Goal: Task Accomplishment & Management: Complete application form

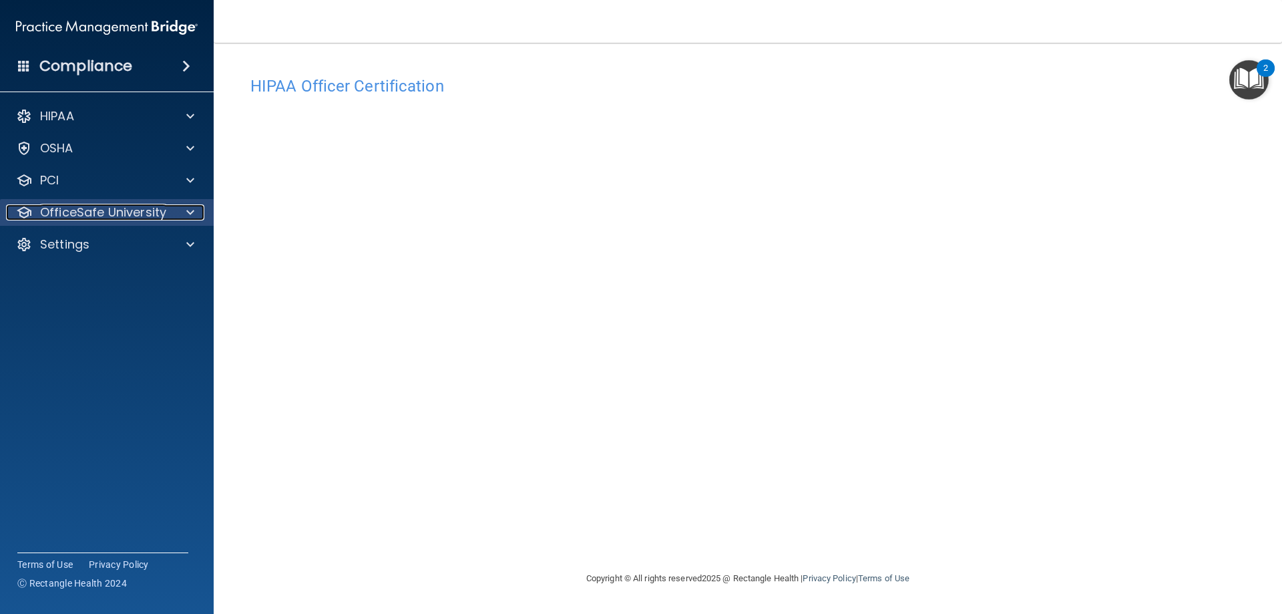
click at [142, 213] on p "OfficeSafe University" at bounding box center [103, 212] width 126 height 16
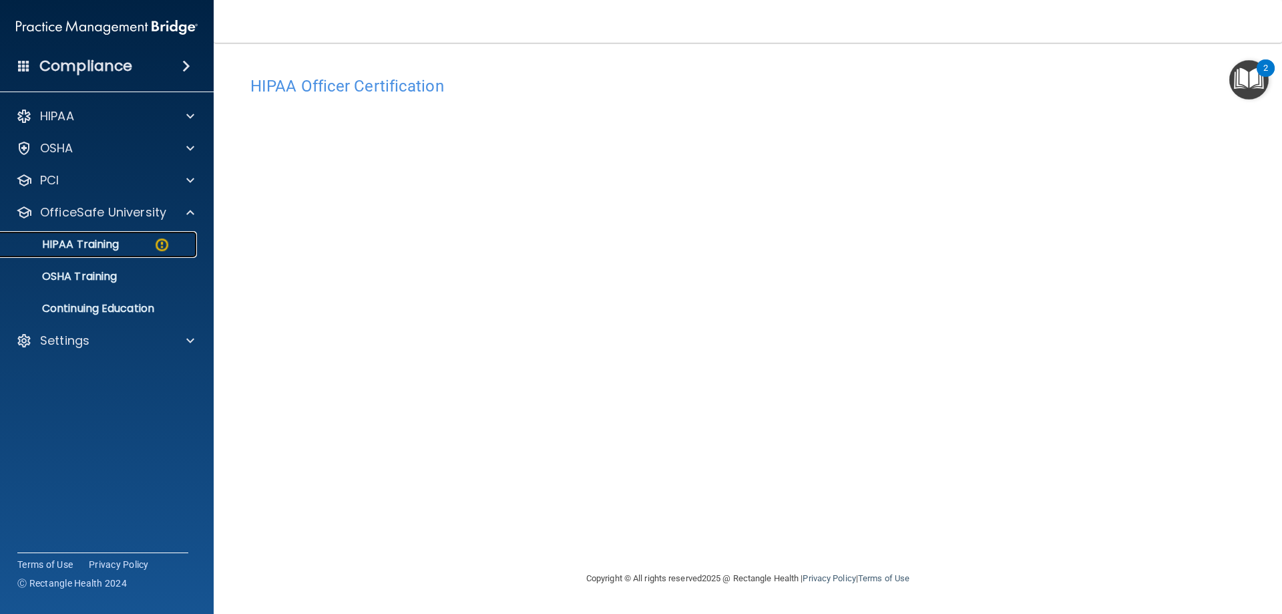
click at [112, 248] on p "HIPAA Training" at bounding box center [64, 244] width 110 height 13
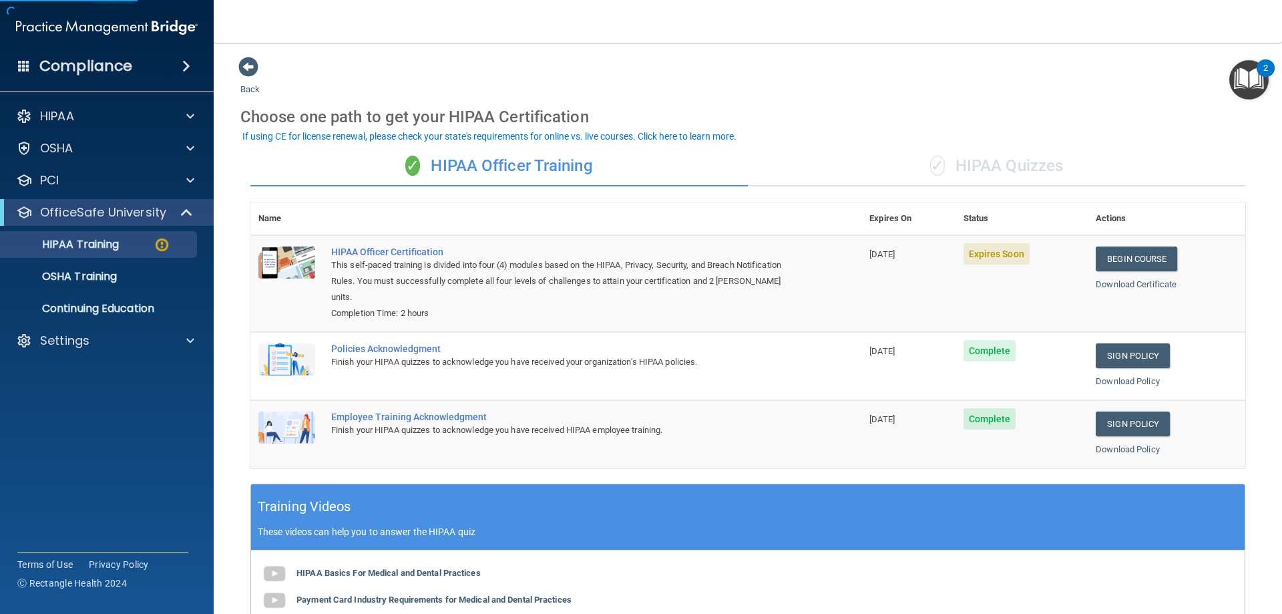
click at [1000, 165] on div "✓ HIPAA Quizzes" at bounding box center [997, 166] width 498 height 40
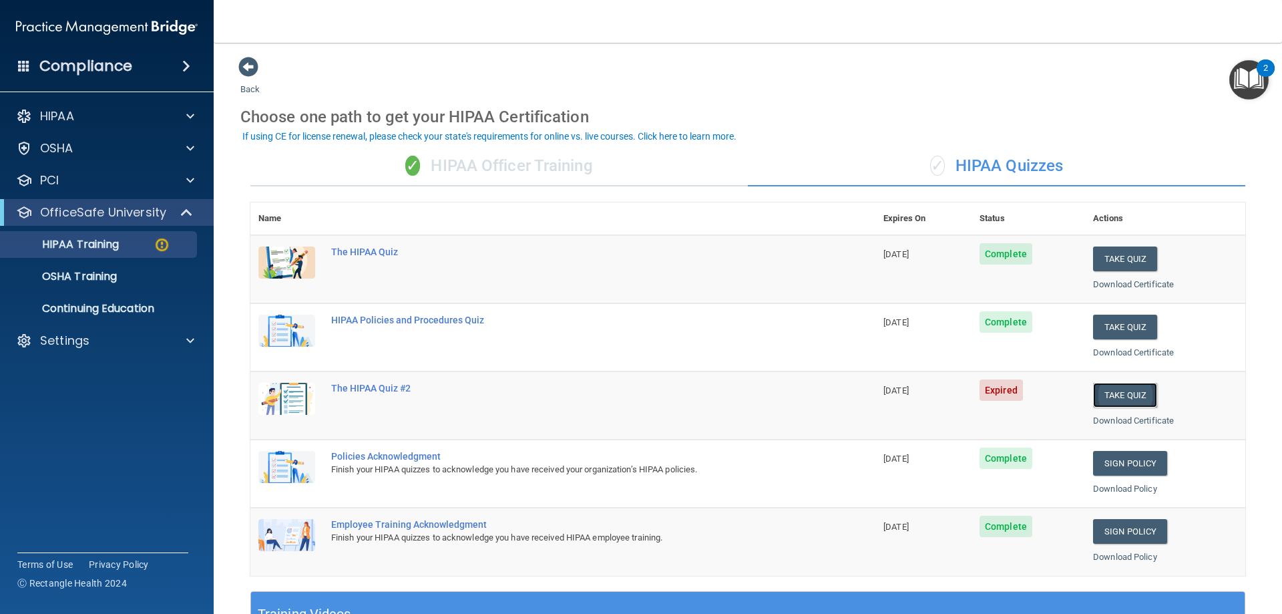
click at [1105, 398] on button "Take Quiz" at bounding box center [1125, 395] width 64 height 25
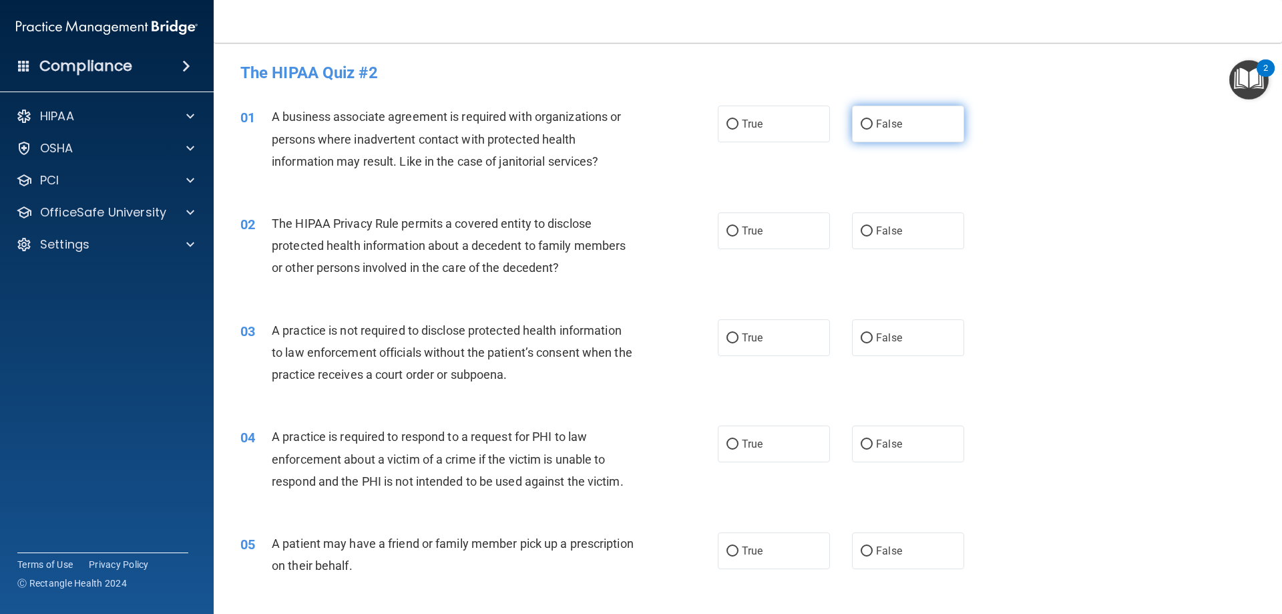
click at [892, 119] on span "False" at bounding box center [889, 124] width 26 height 13
click at [873, 120] on input "False" at bounding box center [867, 125] width 12 height 10
radio input "true"
click at [786, 236] on label "True" at bounding box center [774, 230] width 112 height 37
click at [739, 236] on input "True" at bounding box center [733, 231] width 12 height 10
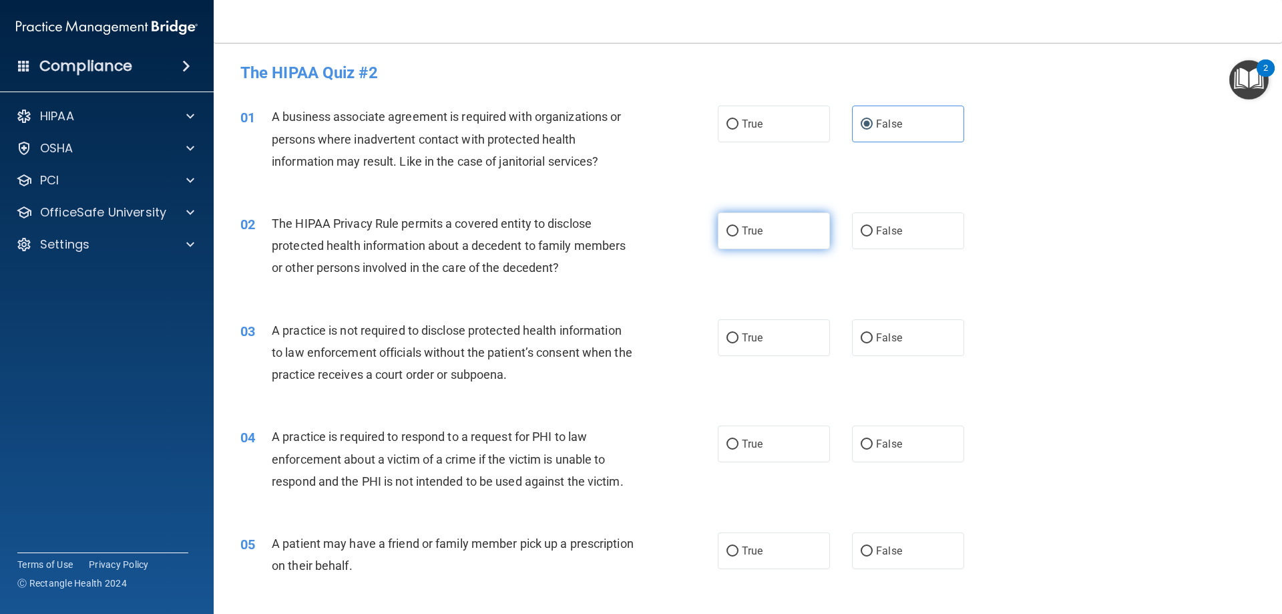
radio input "true"
click at [914, 344] on label "False" at bounding box center [908, 337] width 112 height 37
click at [873, 343] on input "False" at bounding box center [867, 338] width 12 height 10
radio input "true"
click at [785, 442] on label "True" at bounding box center [774, 443] width 112 height 37
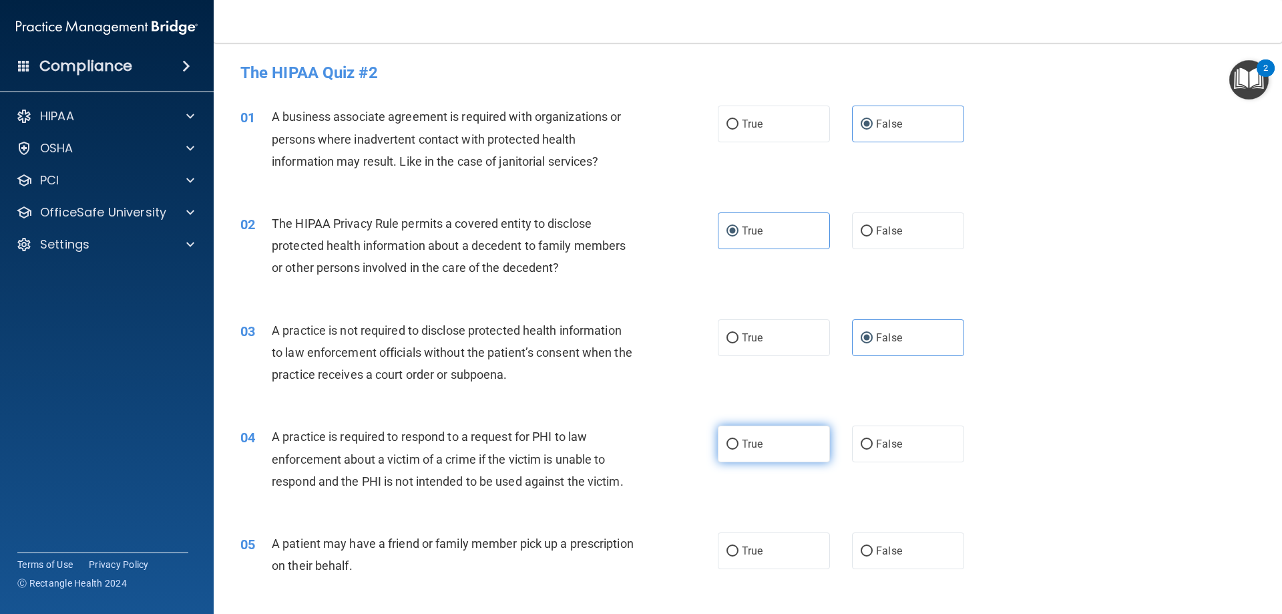
click at [739, 442] on input "True" at bounding box center [733, 444] width 12 height 10
radio input "true"
click at [782, 550] on label "True" at bounding box center [774, 550] width 112 height 37
click at [739, 550] on input "True" at bounding box center [733, 551] width 12 height 10
radio input "true"
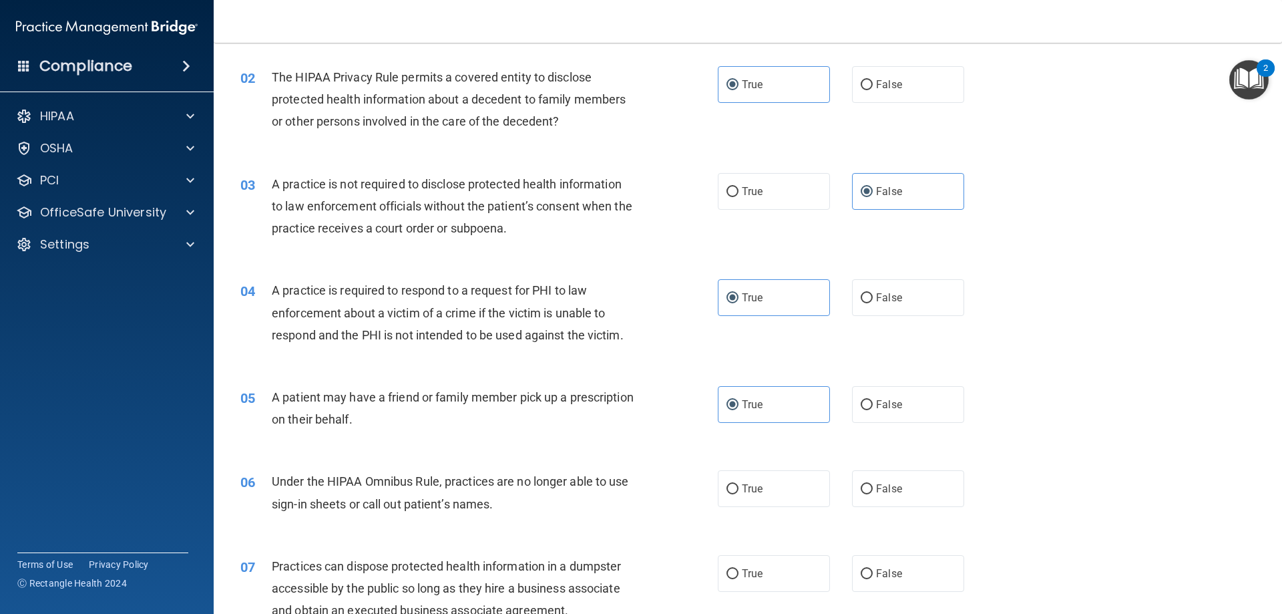
scroll to position [200, 0]
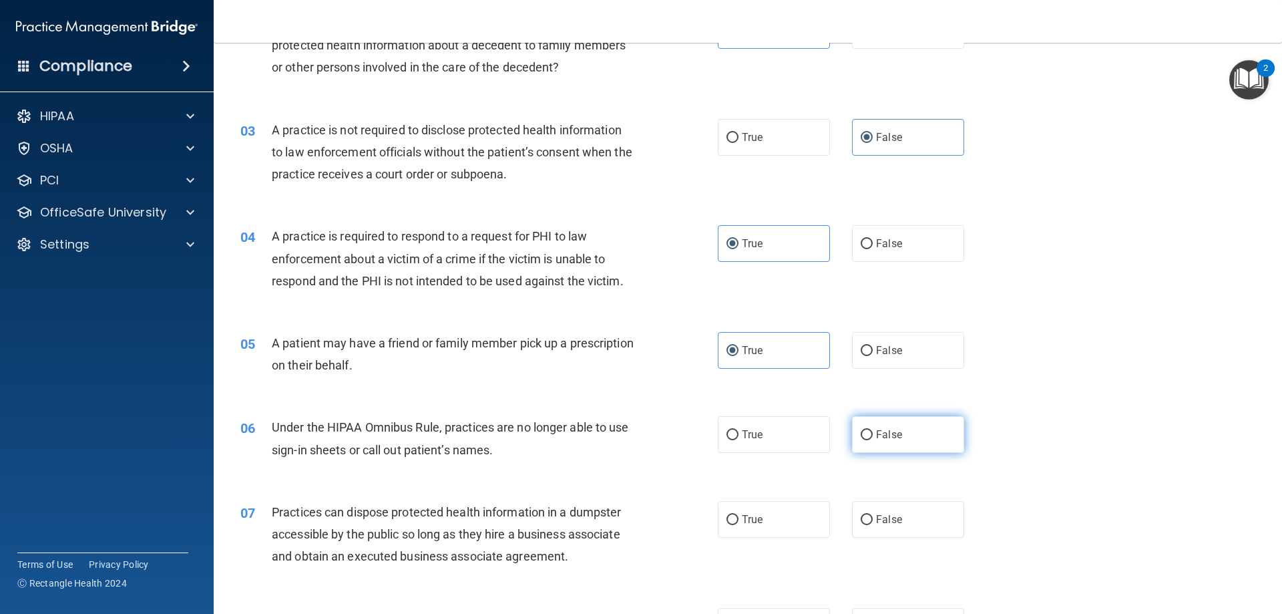
click at [917, 439] on label "False" at bounding box center [908, 434] width 112 height 37
click at [873, 439] on input "False" at bounding box center [867, 435] width 12 height 10
radio input "true"
click at [900, 524] on label "False" at bounding box center [908, 519] width 112 height 37
click at [873, 524] on input "False" at bounding box center [867, 520] width 12 height 10
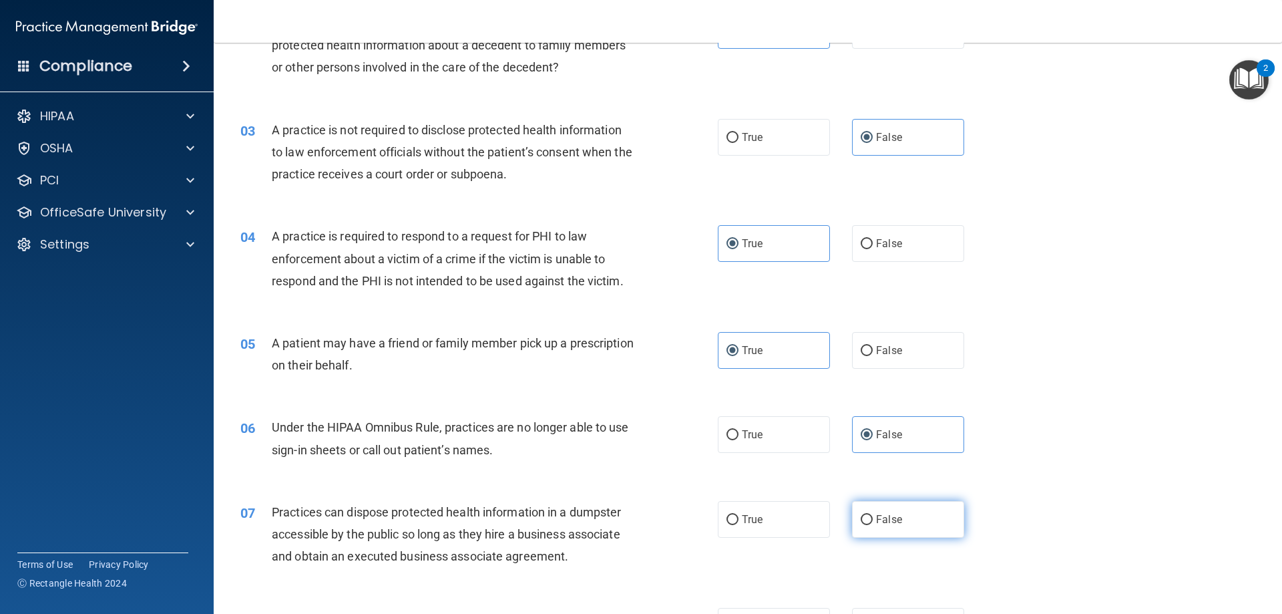
radio input "true"
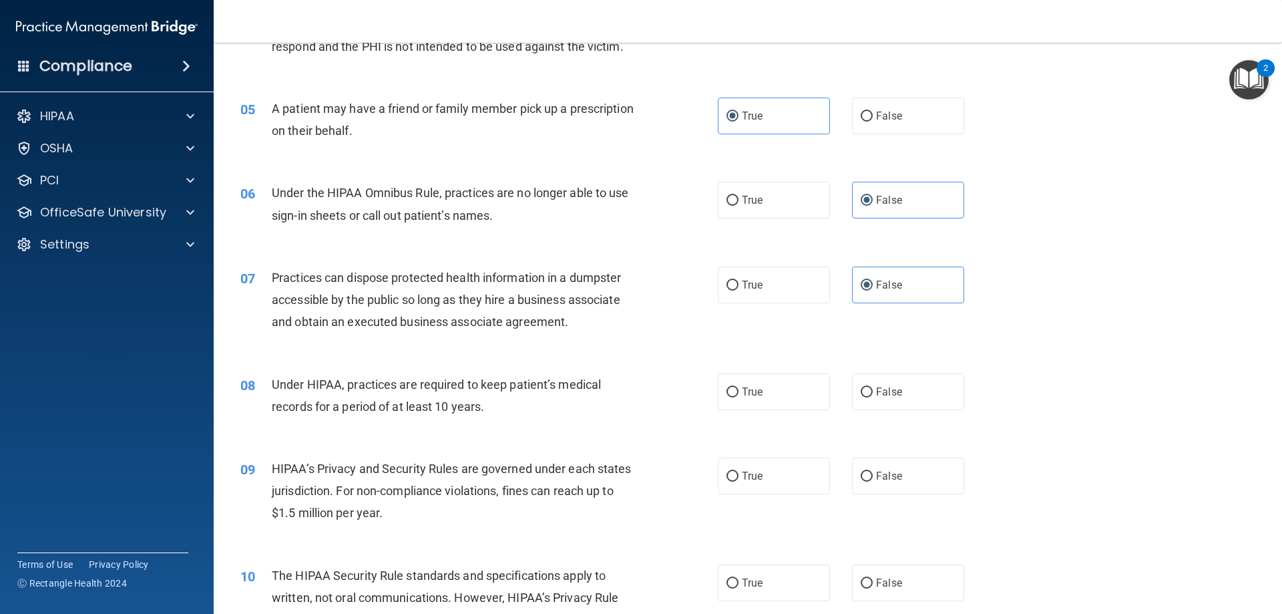
scroll to position [468, 0]
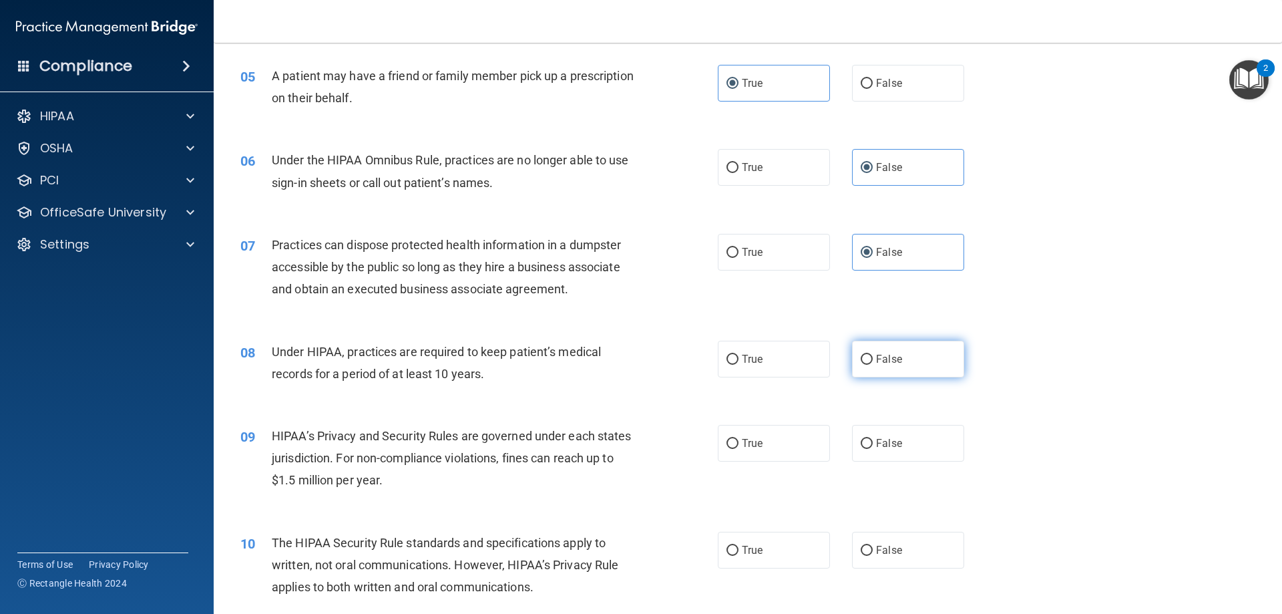
click at [923, 346] on label "False" at bounding box center [908, 359] width 112 height 37
click at [873, 355] on input "False" at bounding box center [867, 360] width 12 height 10
radio input "true"
click at [908, 452] on label "False" at bounding box center [908, 443] width 112 height 37
click at [873, 449] on input "False" at bounding box center [867, 444] width 12 height 10
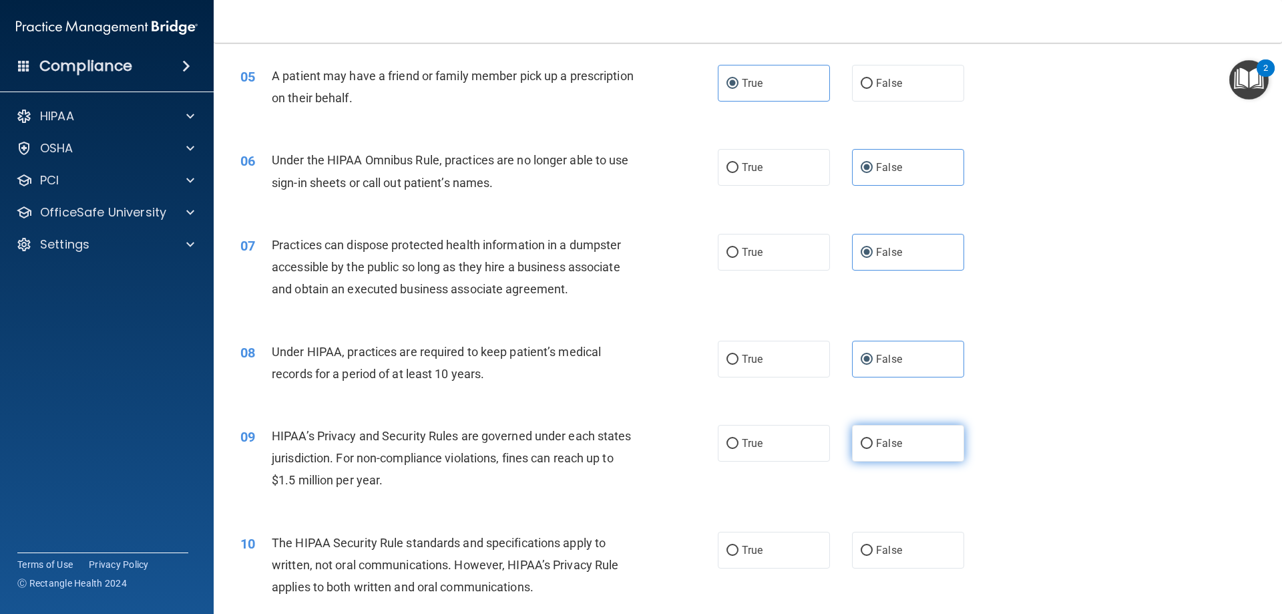
radio input "true"
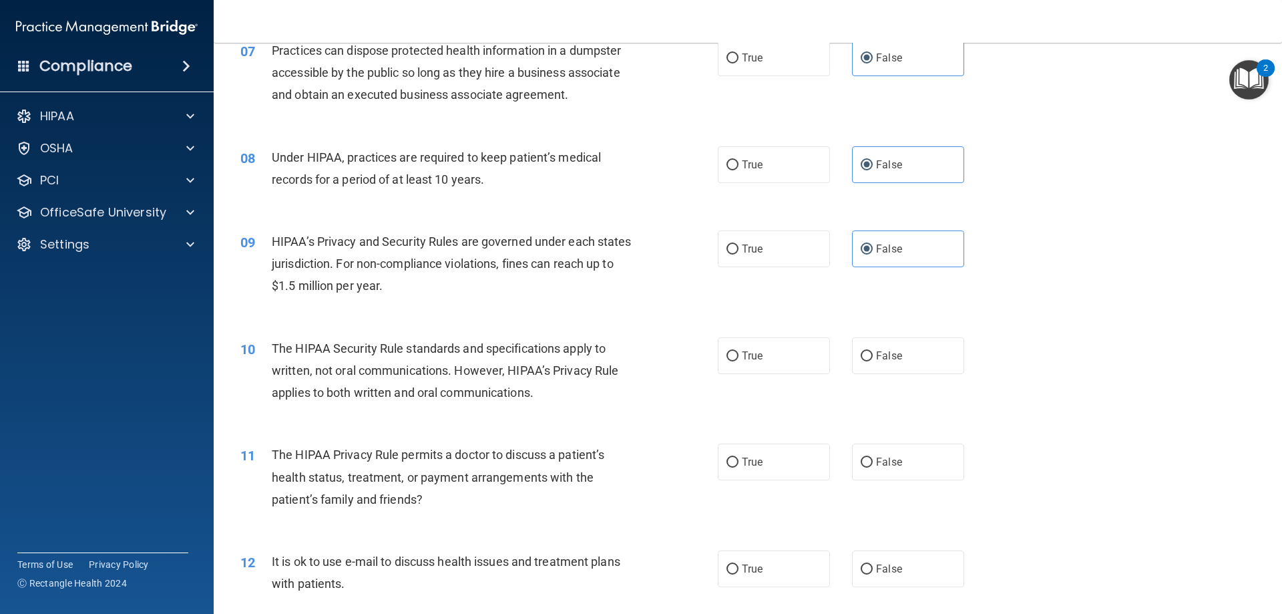
scroll to position [668, 0]
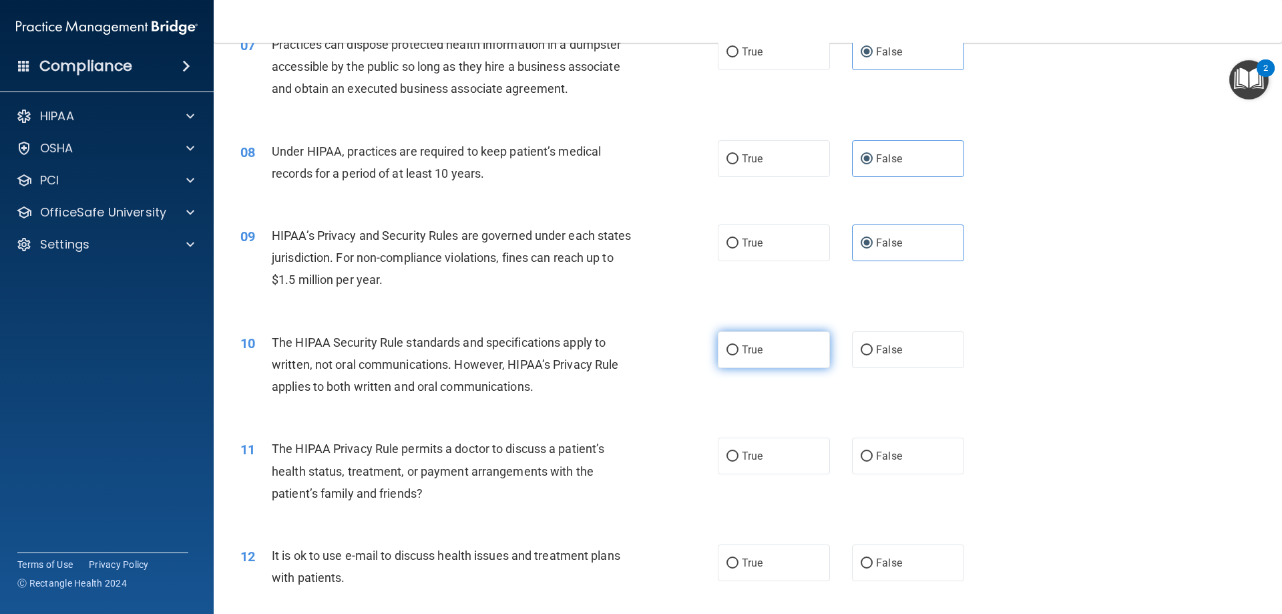
click at [771, 350] on label "True" at bounding box center [774, 349] width 112 height 37
click at [739, 350] on input "True" at bounding box center [733, 350] width 12 height 10
radio input "true"
click at [784, 457] on label "True" at bounding box center [774, 455] width 112 height 37
click at [739, 457] on input "True" at bounding box center [733, 456] width 12 height 10
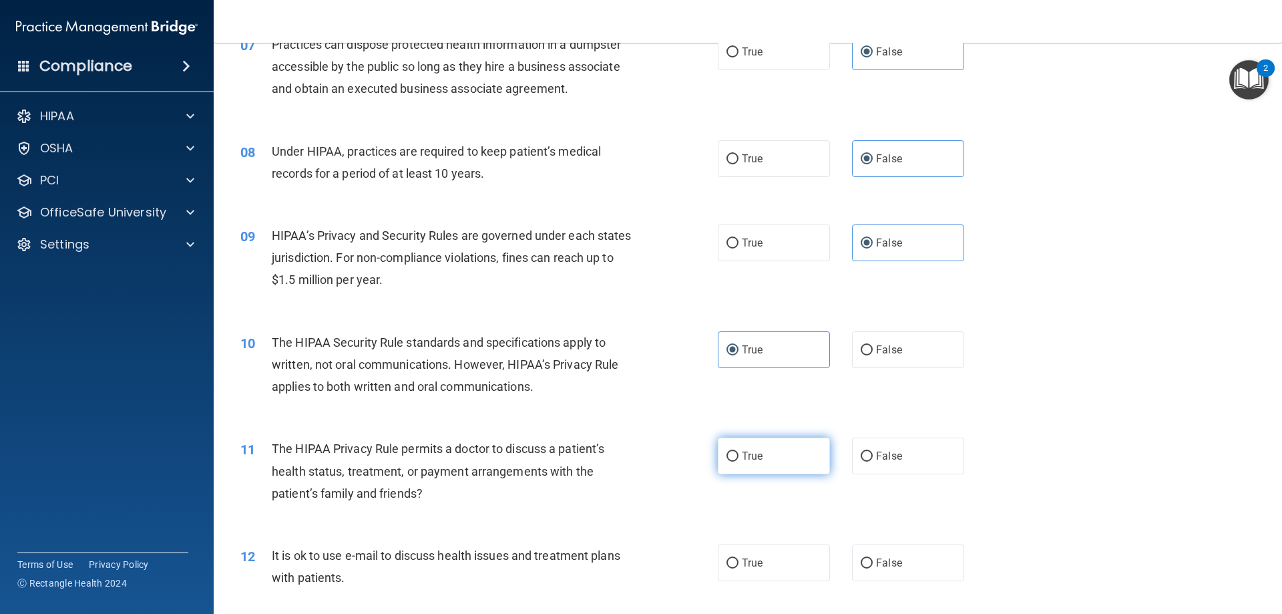
radio input "true"
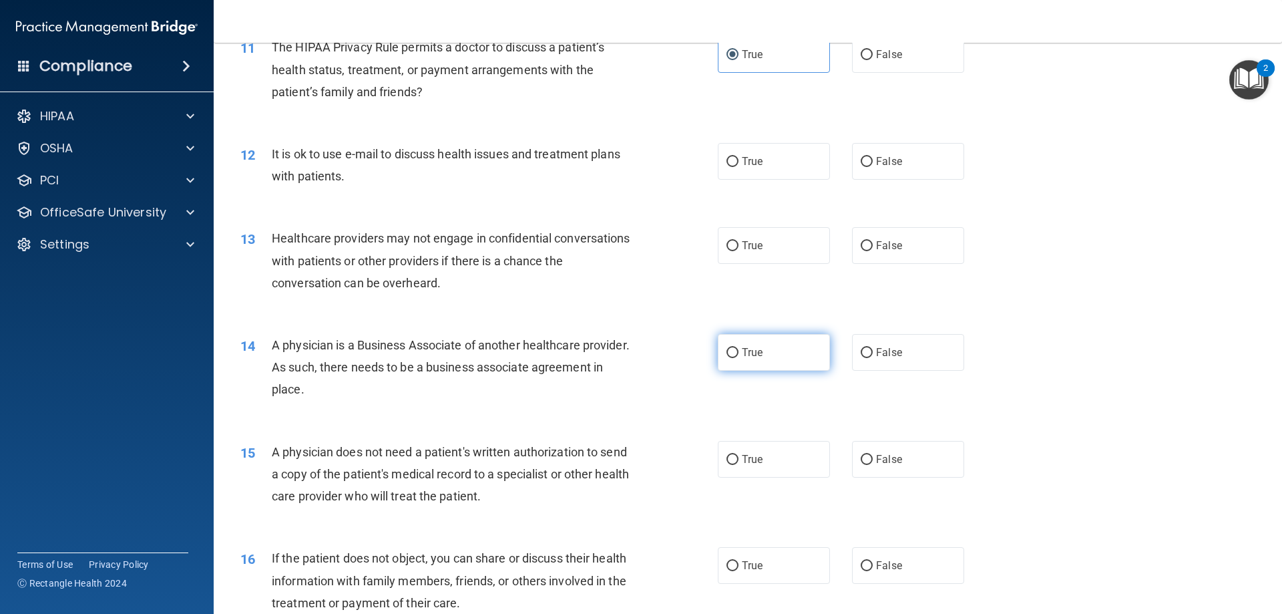
scroll to position [1135, 0]
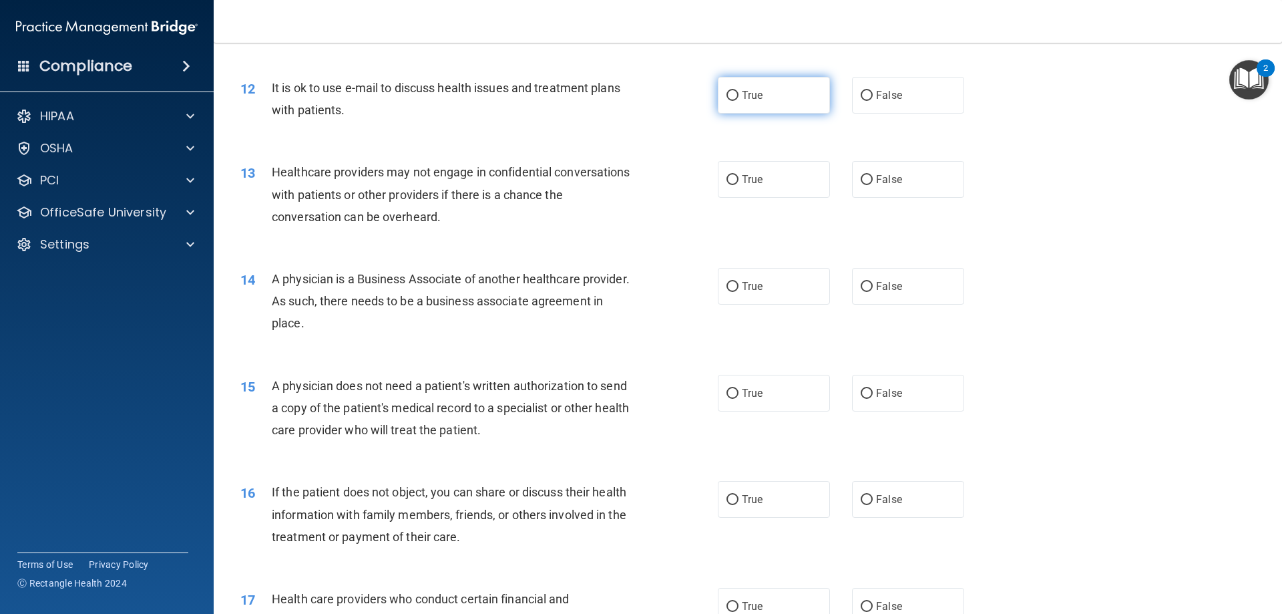
click at [743, 91] on span "True" at bounding box center [752, 95] width 21 height 13
click at [739, 91] on input "True" at bounding box center [733, 96] width 12 height 10
radio input "true"
click at [886, 186] on label "False" at bounding box center [908, 179] width 112 height 37
click at [873, 185] on input "False" at bounding box center [867, 180] width 12 height 10
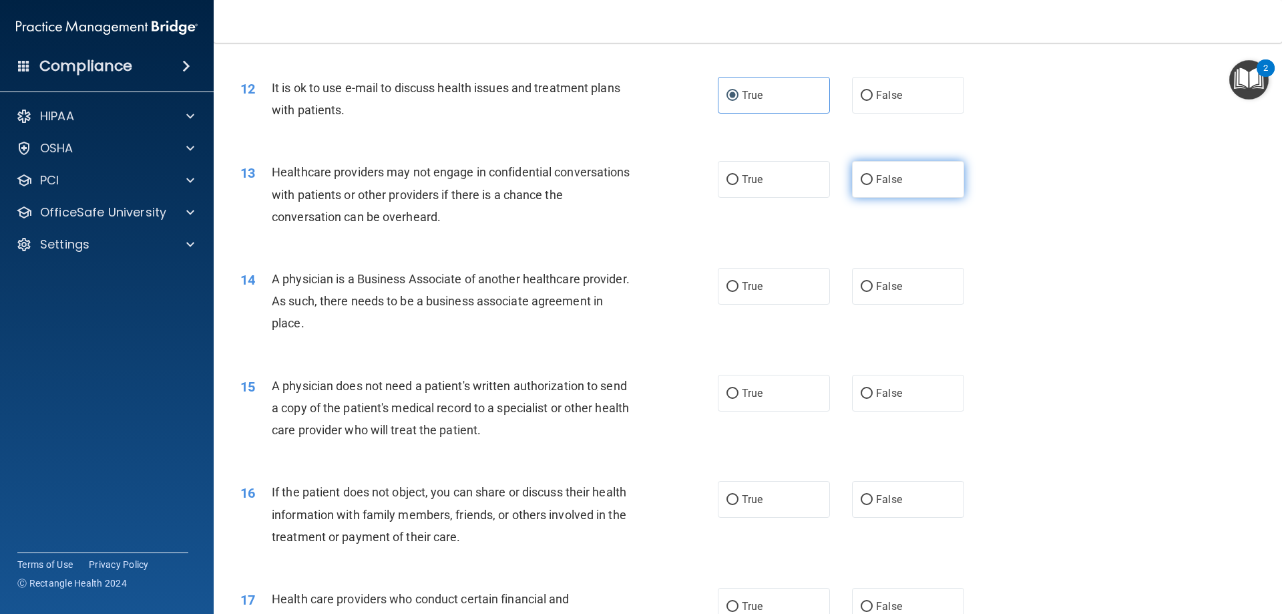
radio input "true"
click at [893, 287] on span "False" at bounding box center [889, 286] width 26 height 13
click at [873, 287] on input "False" at bounding box center [867, 287] width 12 height 10
radio input "true"
click at [769, 397] on label "True" at bounding box center [774, 393] width 112 height 37
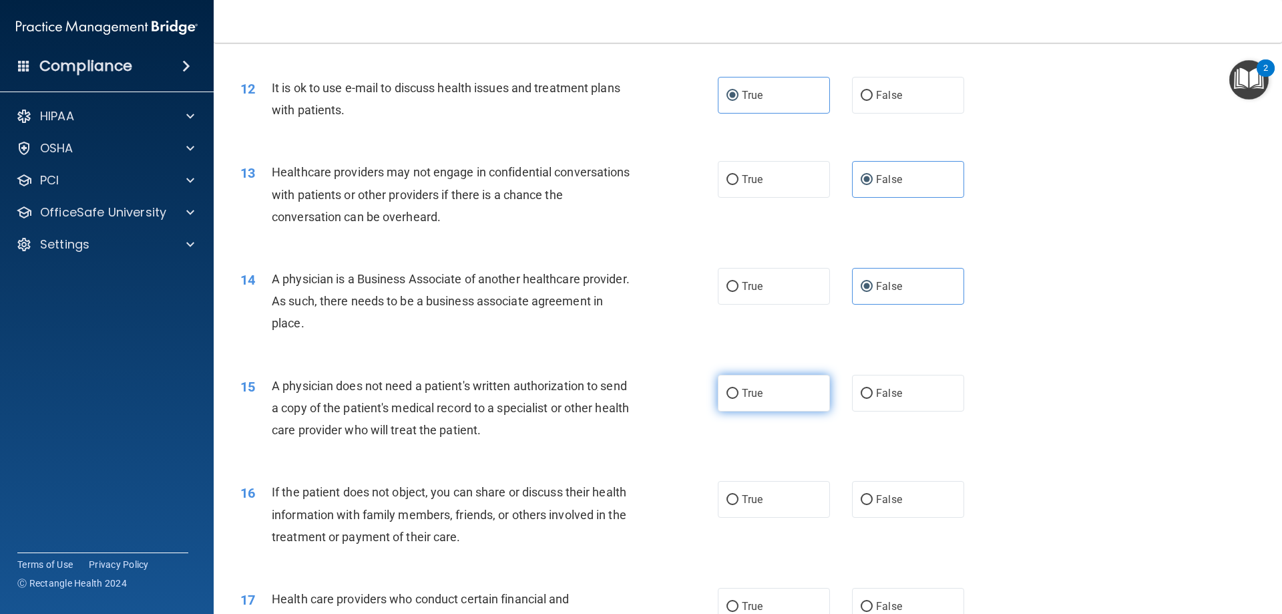
click at [739, 397] on input "True" at bounding box center [733, 394] width 12 height 10
radio input "true"
click at [766, 484] on label "True" at bounding box center [774, 499] width 112 height 37
click at [739, 495] on input "True" at bounding box center [733, 500] width 12 height 10
radio input "true"
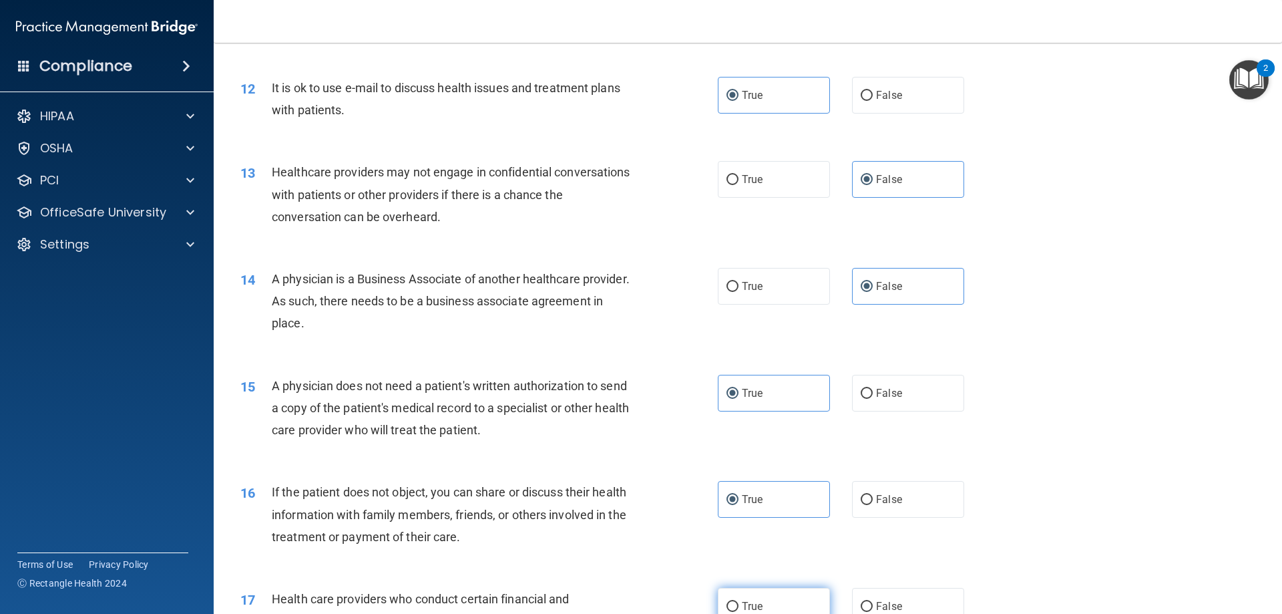
click at [766, 595] on label "True" at bounding box center [774, 606] width 112 height 37
click at [739, 602] on input "True" at bounding box center [733, 607] width 12 height 10
radio input "true"
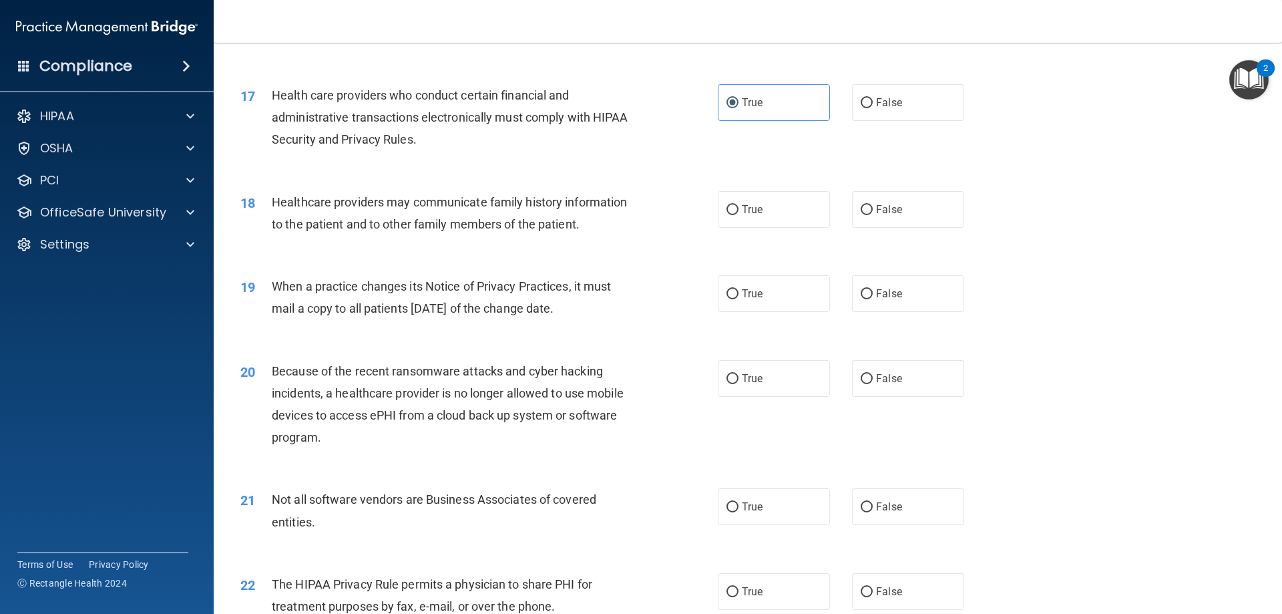
scroll to position [1670, 0]
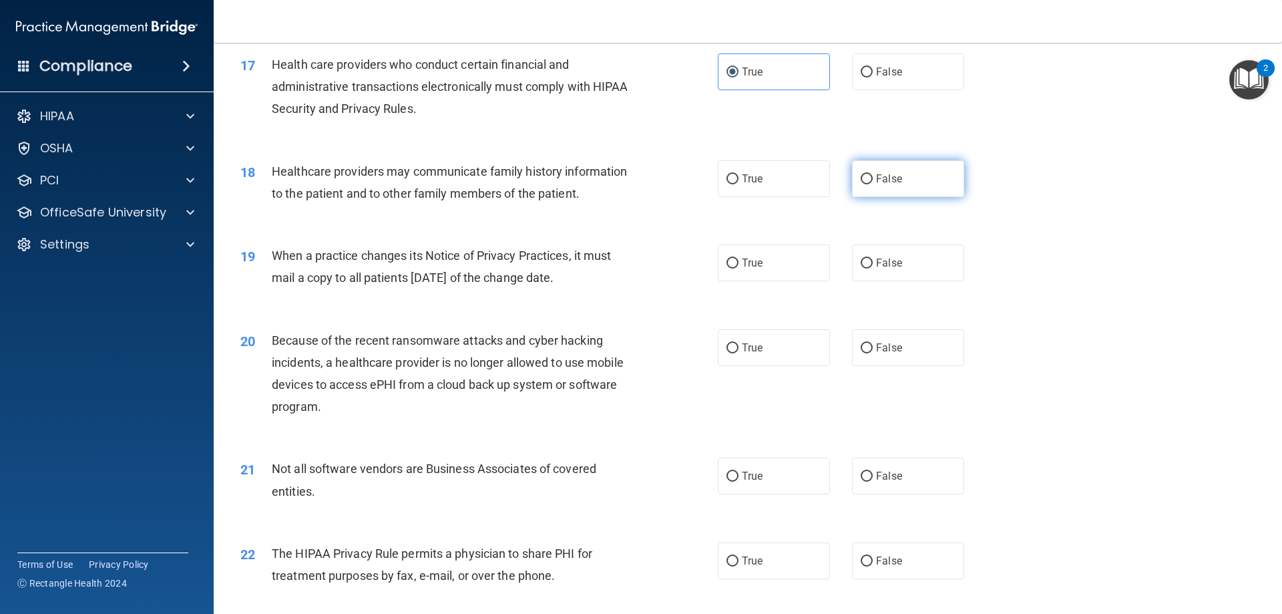
click at [891, 182] on span "False" at bounding box center [889, 178] width 26 height 13
click at [873, 182] on input "False" at bounding box center [867, 179] width 12 height 10
radio input "true"
click at [896, 262] on label "False" at bounding box center [908, 262] width 112 height 37
click at [873, 262] on input "False" at bounding box center [867, 263] width 12 height 10
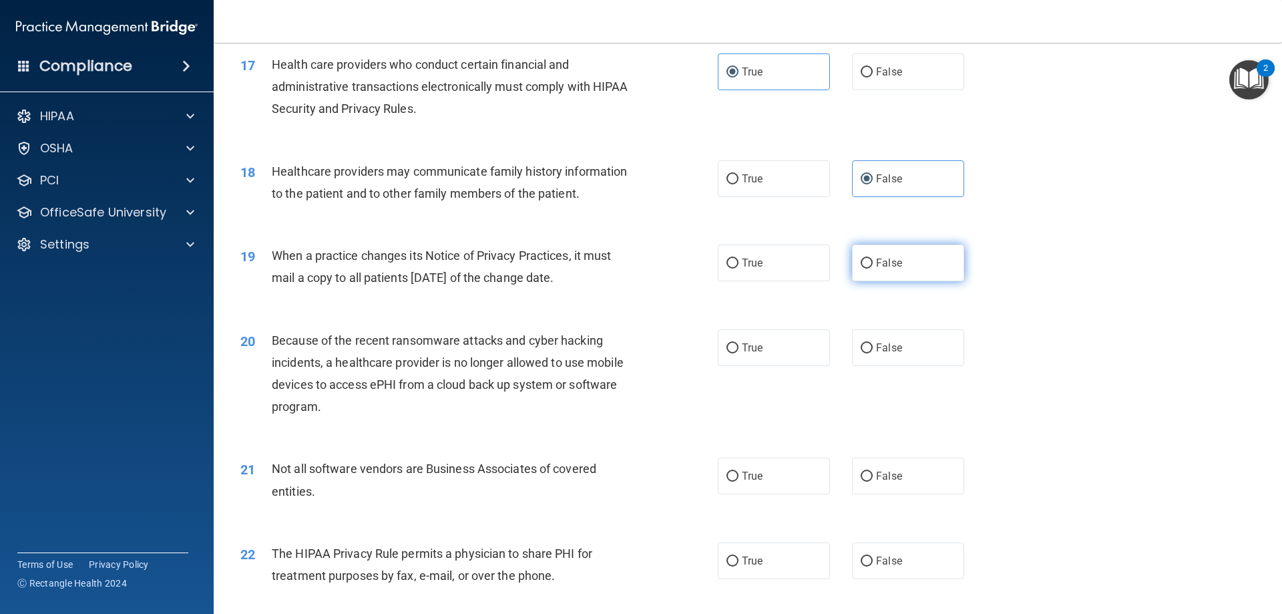
radio input "true"
click at [904, 346] on label "False" at bounding box center [908, 347] width 112 height 37
click at [873, 346] on input "False" at bounding box center [867, 348] width 12 height 10
radio input "true"
click at [775, 486] on label "True" at bounding box center [774, 475] width 112 height 37
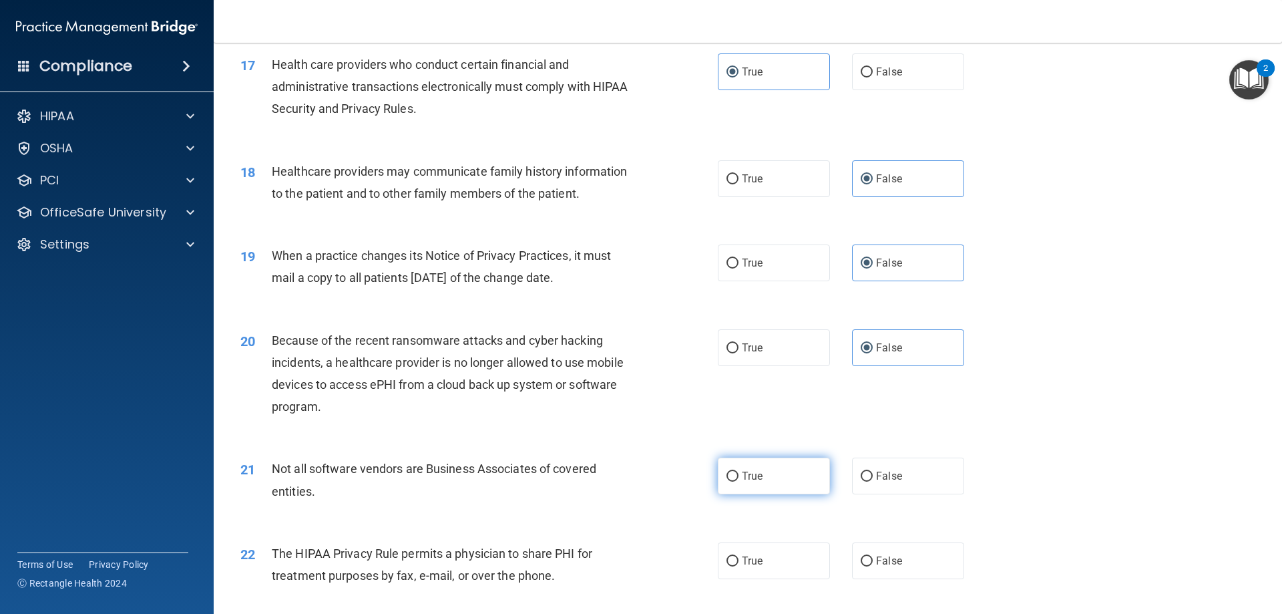
click at [739, 482] on input "True" at bounding box center [733, 477] width 12 height 10
radio input "true"
click at [779, 565] on label "True" at bounding box center [774, 560] width 112 height 37
click at [739, 565] on input "True" at bounding box center [733, 561] width 12 height 10
radio input "true"
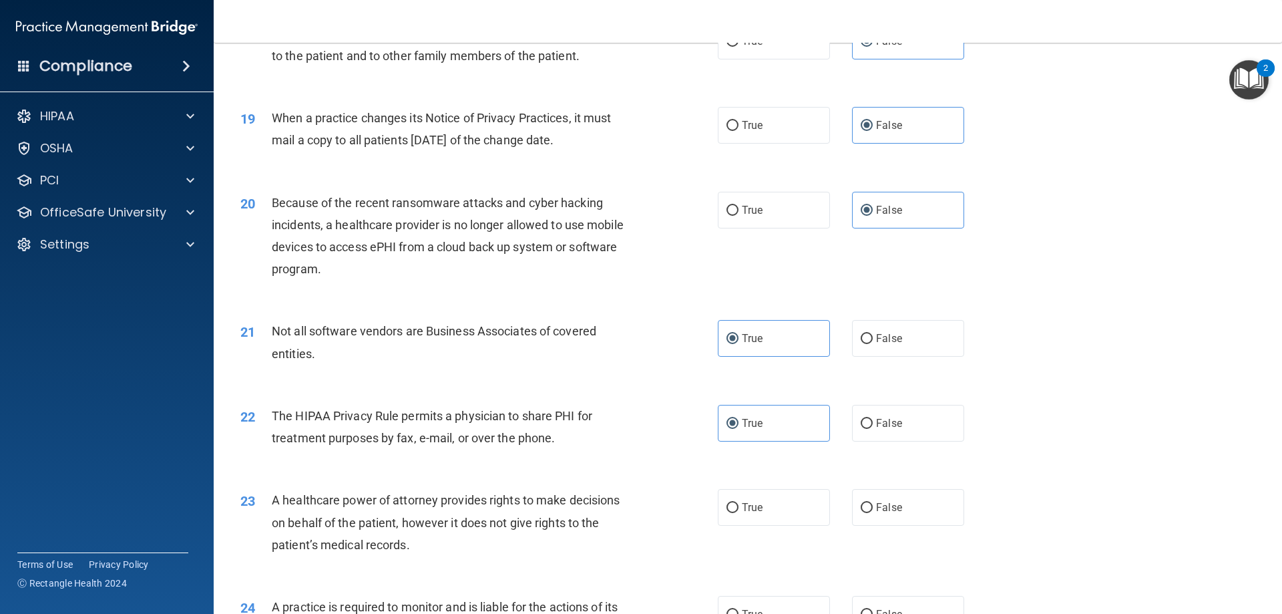
scroll to position [1870, 0]
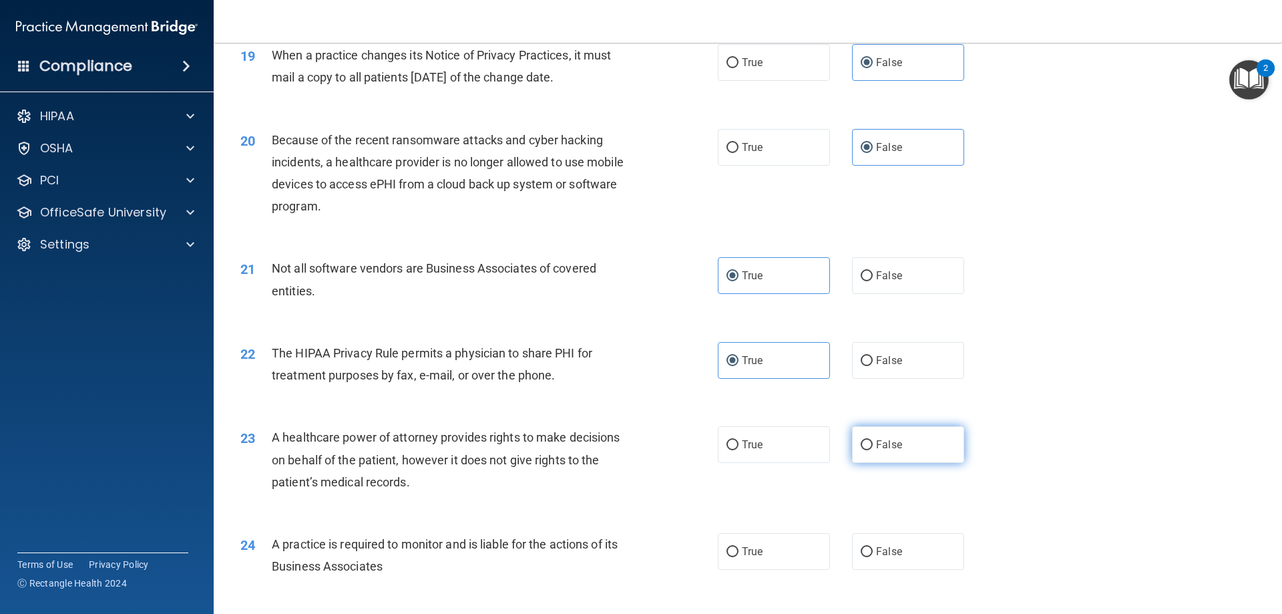
click at [882, 457] on label "False" at bounding box center [908, 444] width 112 height 37
click at [873, 450] on input "False" at bounding box center [867, 445] width 12 height 10
radio input "true"
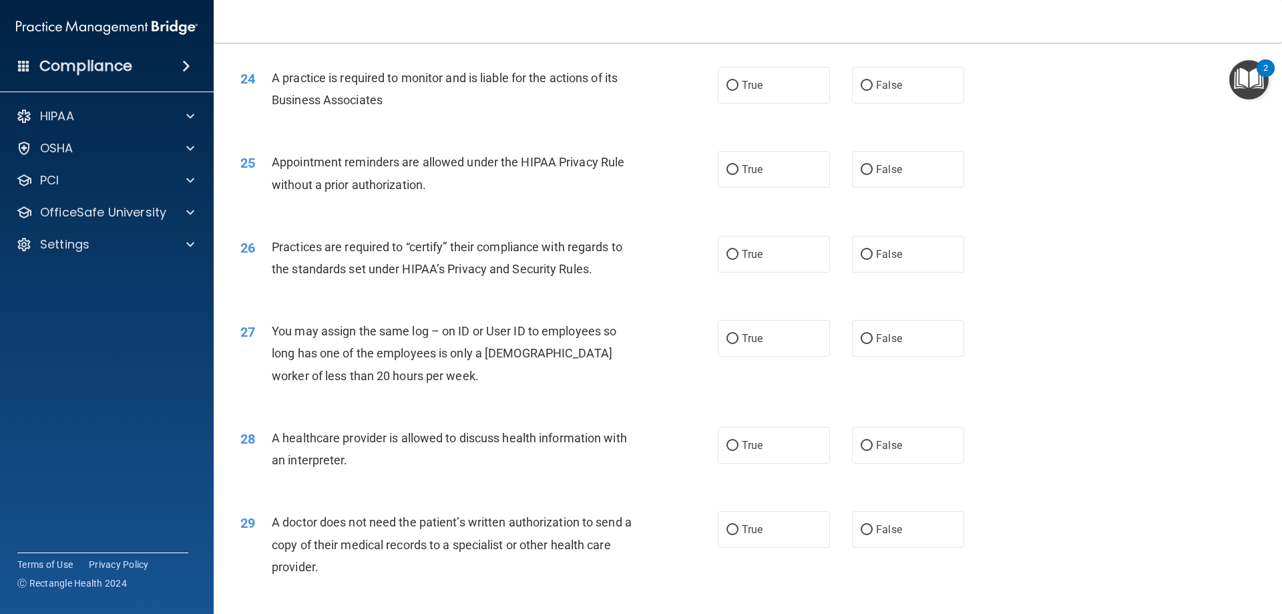
scroll to position [2338, 0]
click at [902, 77] on label "False" at bounding box center [908, 83] width 112 height 37
click at [873, 79] on input "False" at bounding box center [867, 84] width 12 height 10
radio input "true"
click at [793, 164] on label "True" at bounding box center [774, 168] width 112 height 37
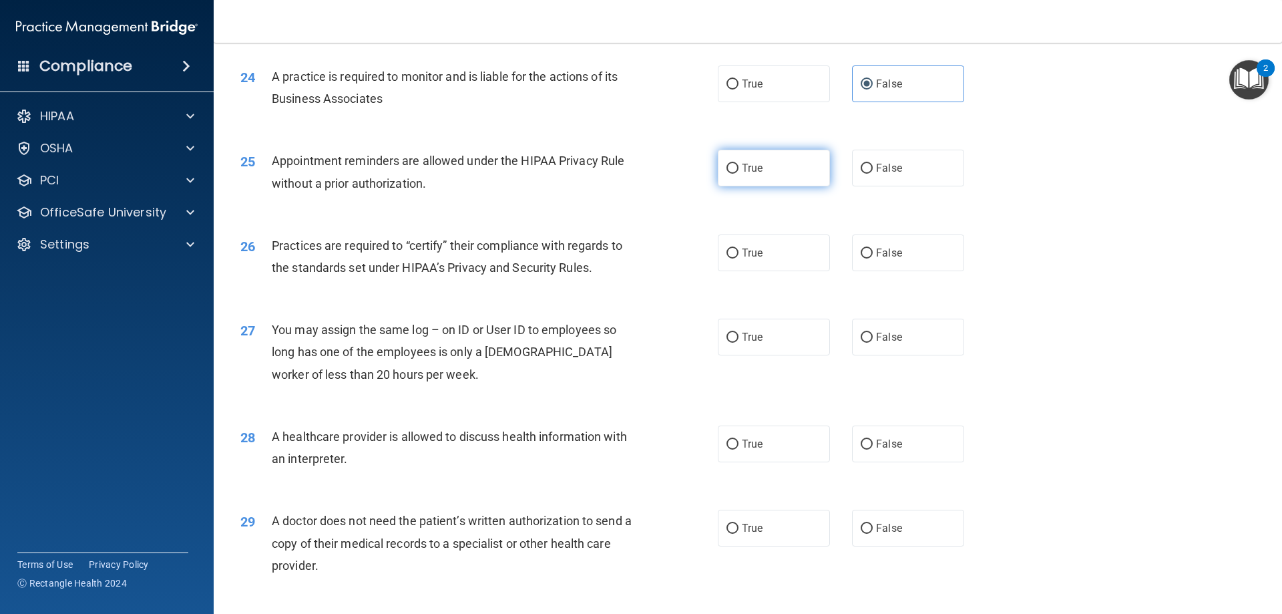
click at [739, 164] on input "True" at bounding box center [733, 169] width 12 height 10
radio input "true"
click at [898, 248] on label "False" at bounding box center [908, 252] width 112 height 37
click at [873, 248] on input "False" at bounding box center [867, 253] width 12 height 10
radio input "true"
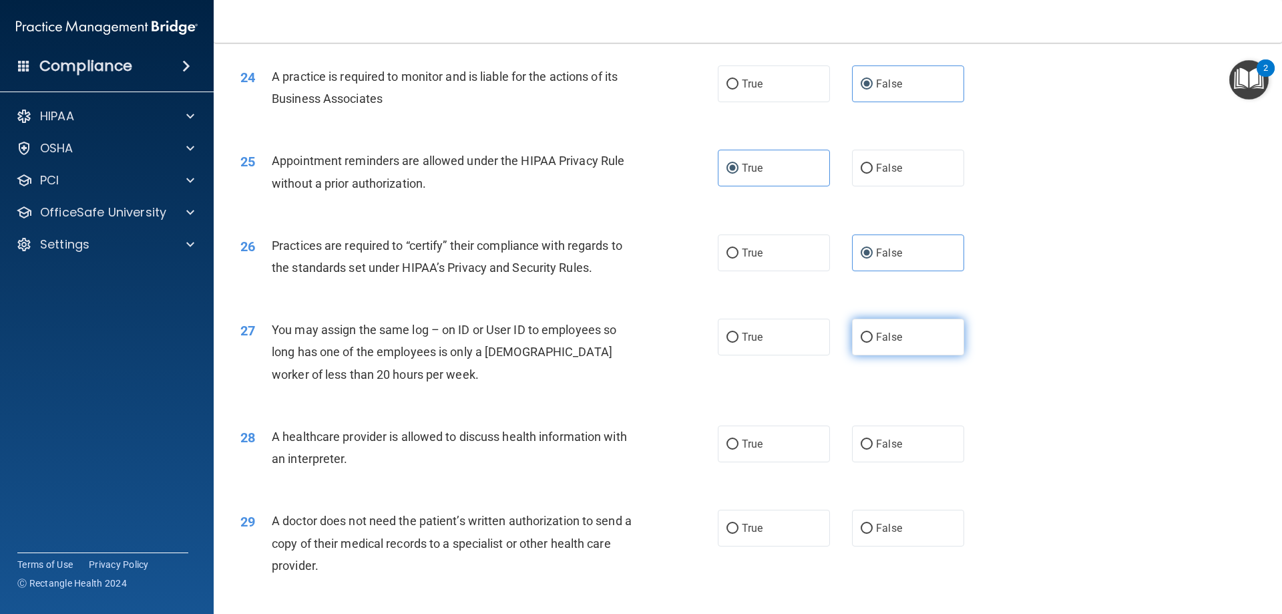
click at [893, 336] on span "False" at bounding box center [889, 337] width 26 height 13
click at [873, 336] on input "False" at bounding box center [867, 338] width 12 height 10
radio input "true"
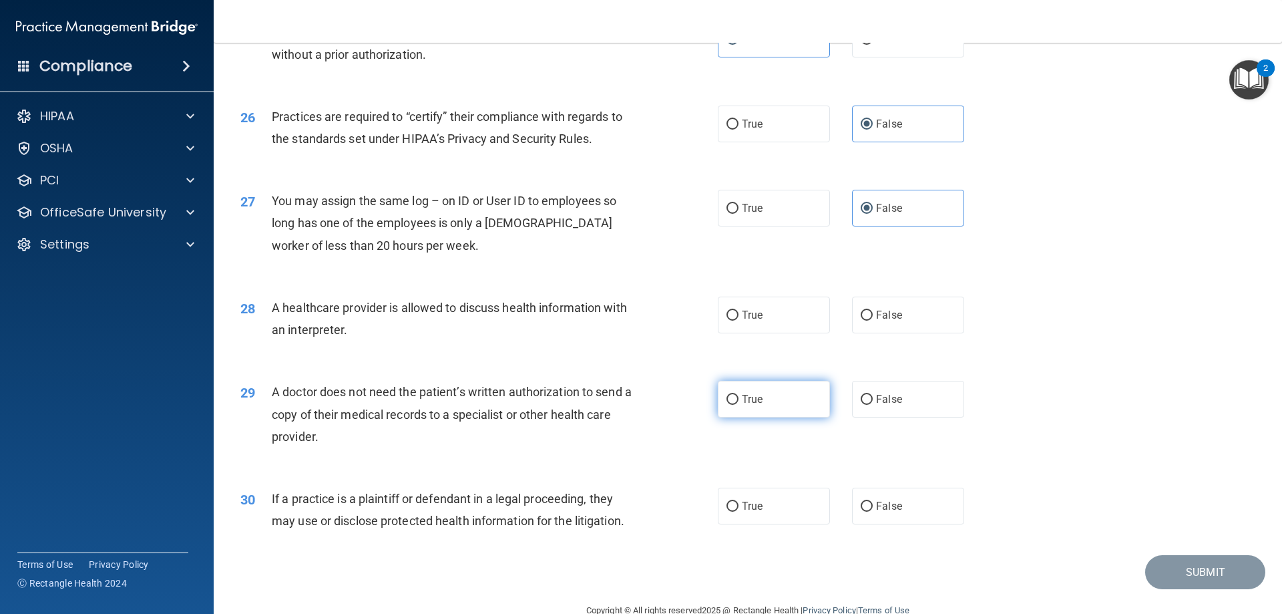
scroll to position [2471, 0]
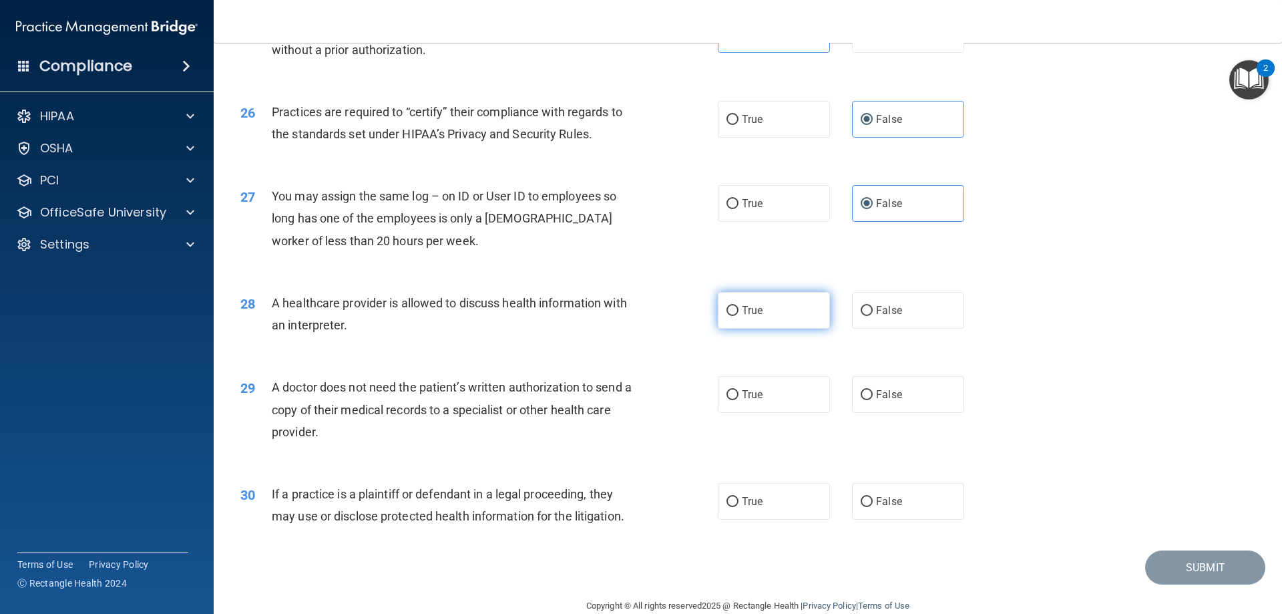
click at [773, 311] on label "True" at bounding box center [774, 310] width 112 height 37
click at [739, 311] on input "True" at bounding box center [733, 311] width 12 height 10
radio input "true"
click at [779, 391] on label "True" at bounding box center [774, 394] width 112 height 37
click at [739, 391] on input "True" at bounding box center [733, 395] width 12 height 10
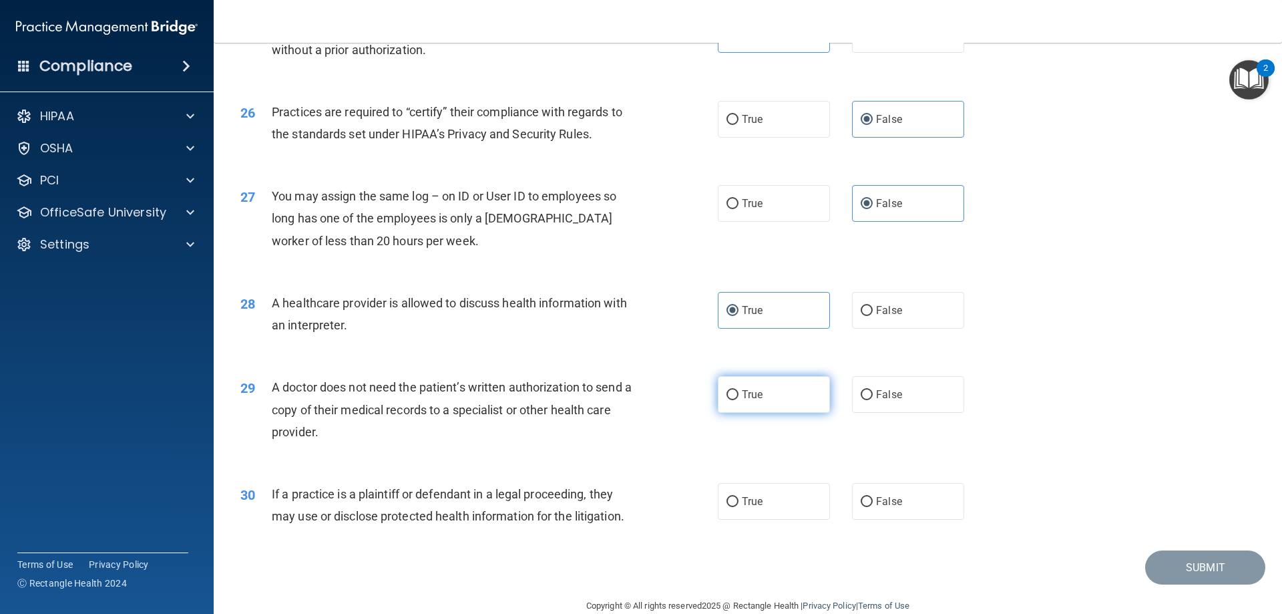
radio input "true"
click at [793, 510] on label "True" at bounding box center [774, 501] width 112 height 37
click at [739, 507] on input "True" at bounding box center [733, 502] width 12 height 10
radio input "true"
click at [1199, 565] on button "Submit" at bounding box center [1205, 567] width 120 height 34
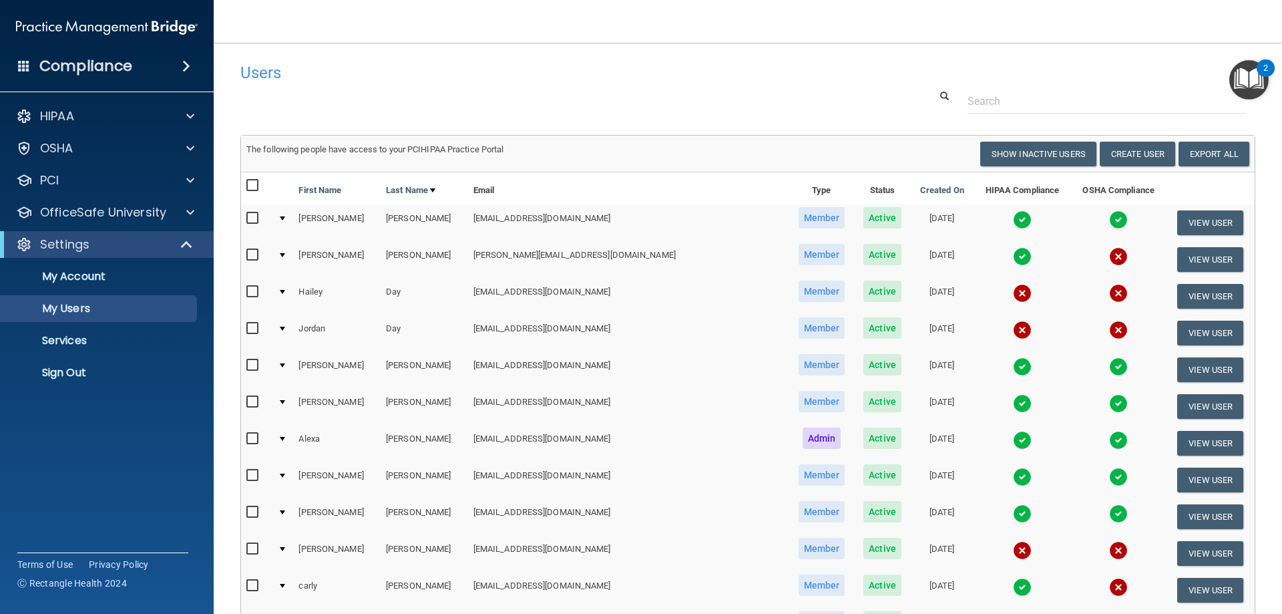
select select "20"
